Goal: Information Seeking & Learning: Learn about a topic

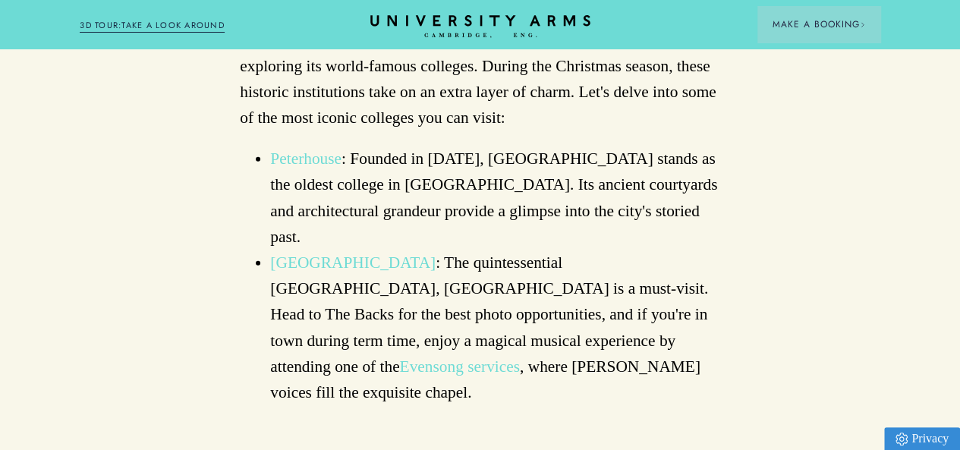
scroll to position [1730, 0]
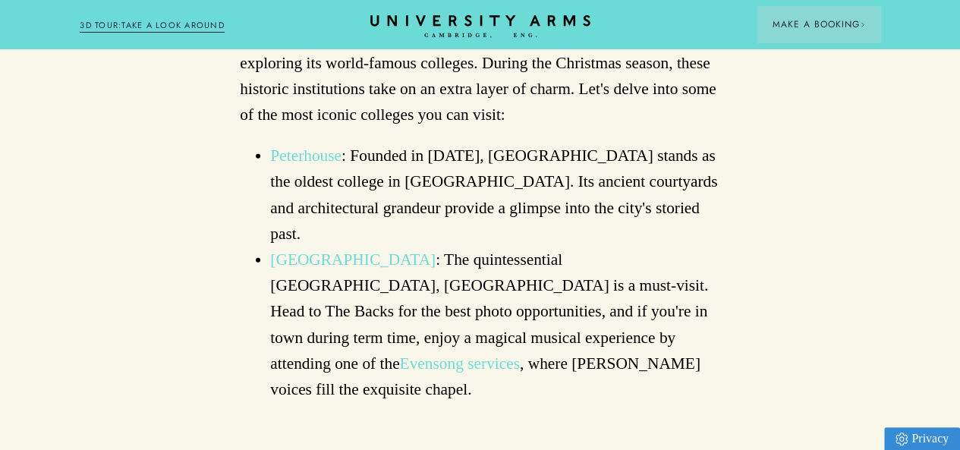
click at [519, 354] on link "Evensong services" at bounding box center [459, 363] width 120 height 18
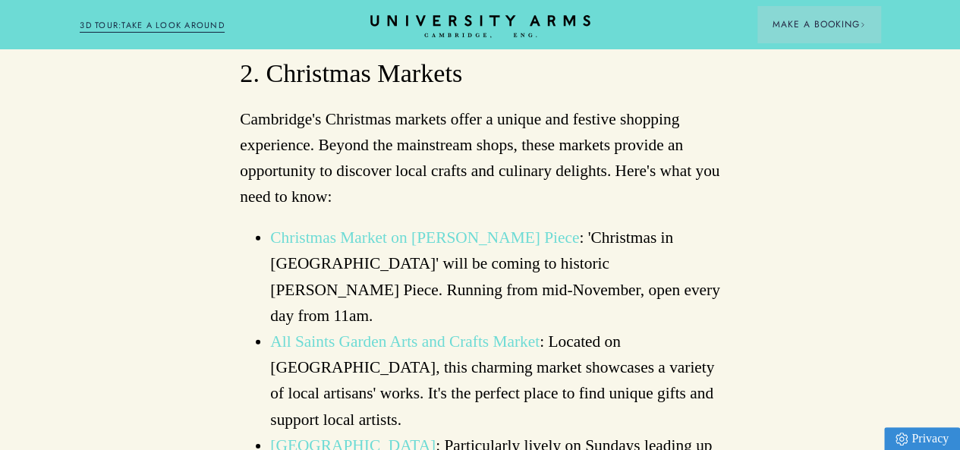
scroll to position [2124, 0]
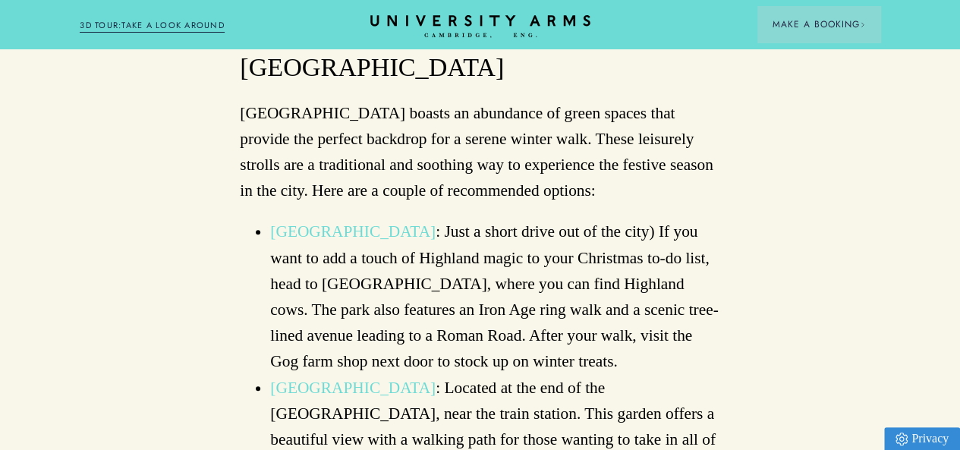
scroll to position [3035, 0]
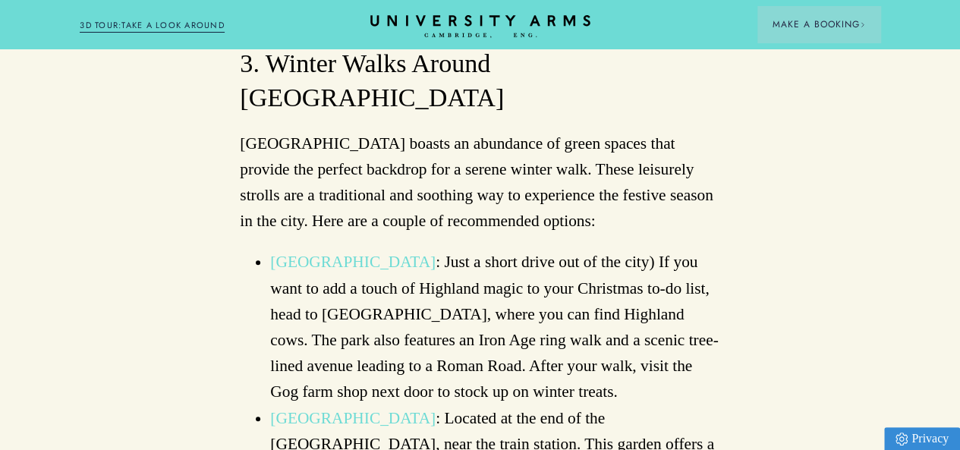
click at [435, 409] on link "[GEOGRAPHIC_DATA]" at bounding box center [352, 418] width 165 height 18
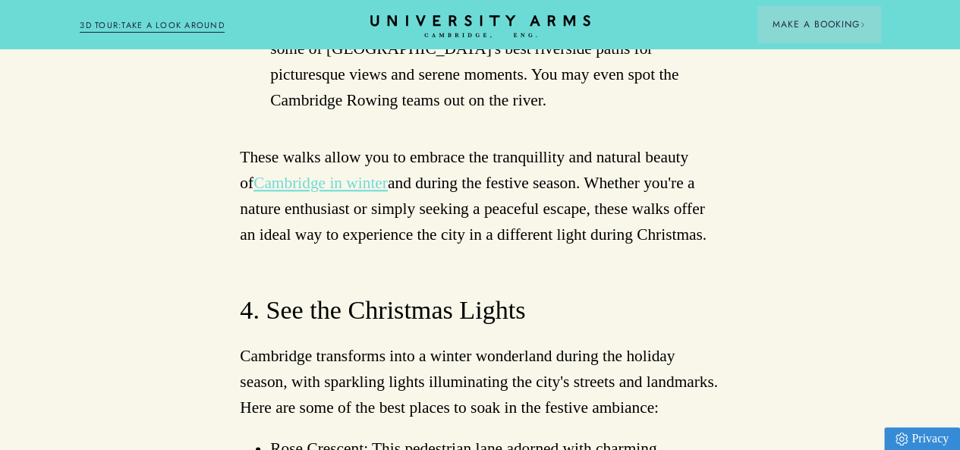
scroll to position [3642, 0]
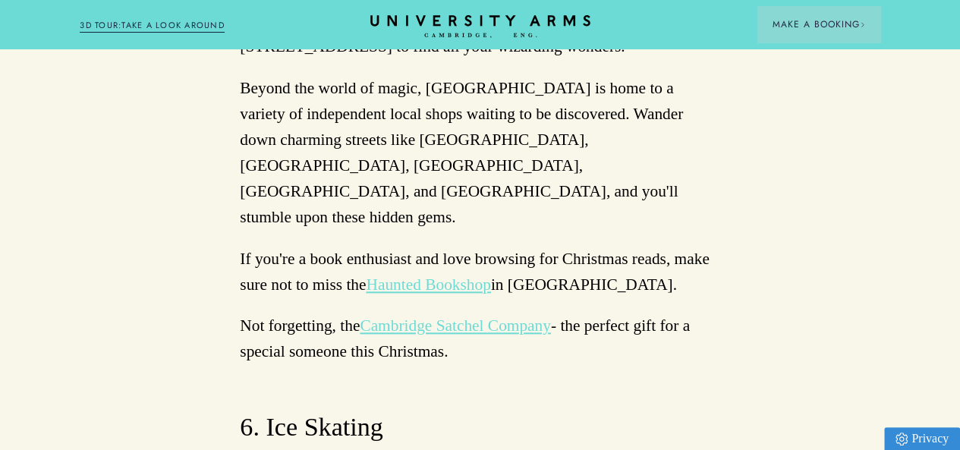
scroll to position [6494, 0]
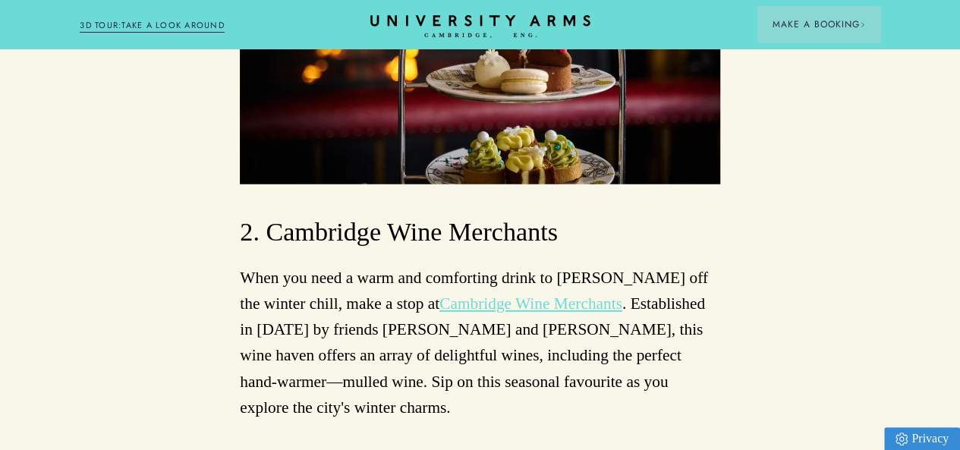
scroll to position [7739, 0]
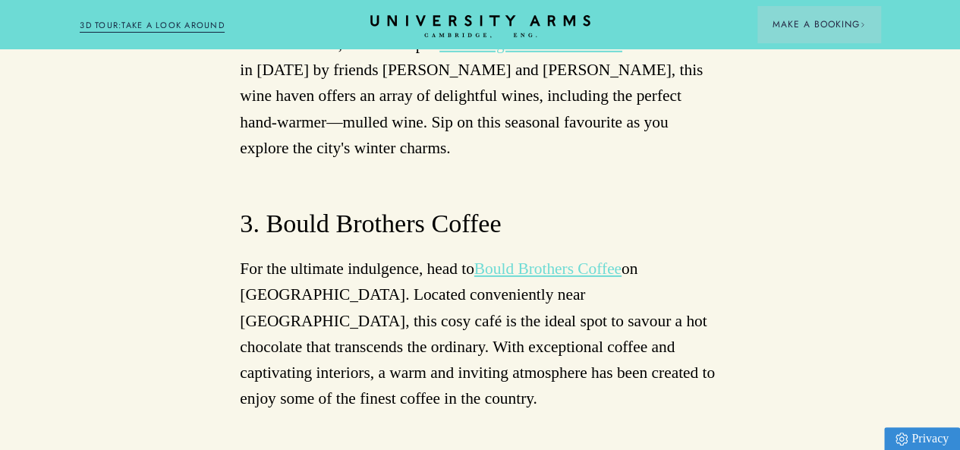
scroll to position [7951, 0]
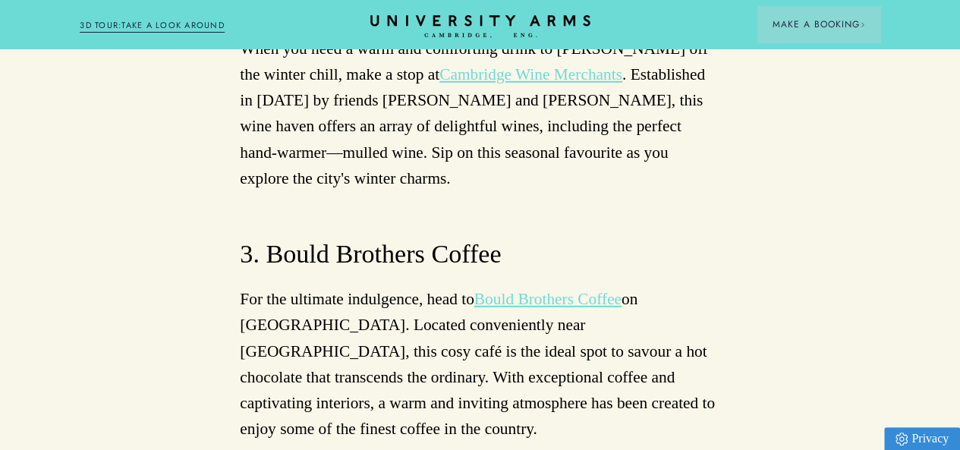
click at [193, 32] on link "3D TOUR:TAKE A LOOK AROUND" at bounding box center [152, 26] width 145 height 14
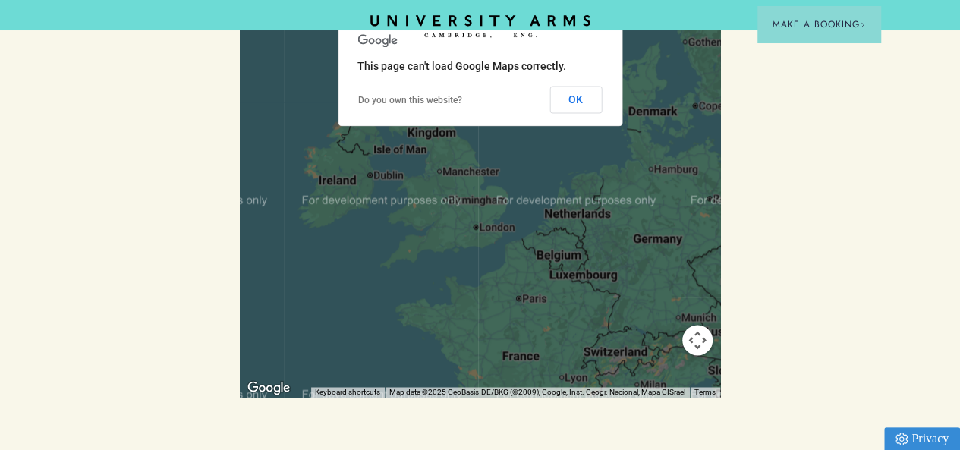
scroll to position [1032, 0]
